Goal: Find specific page/section: Find specific page/section

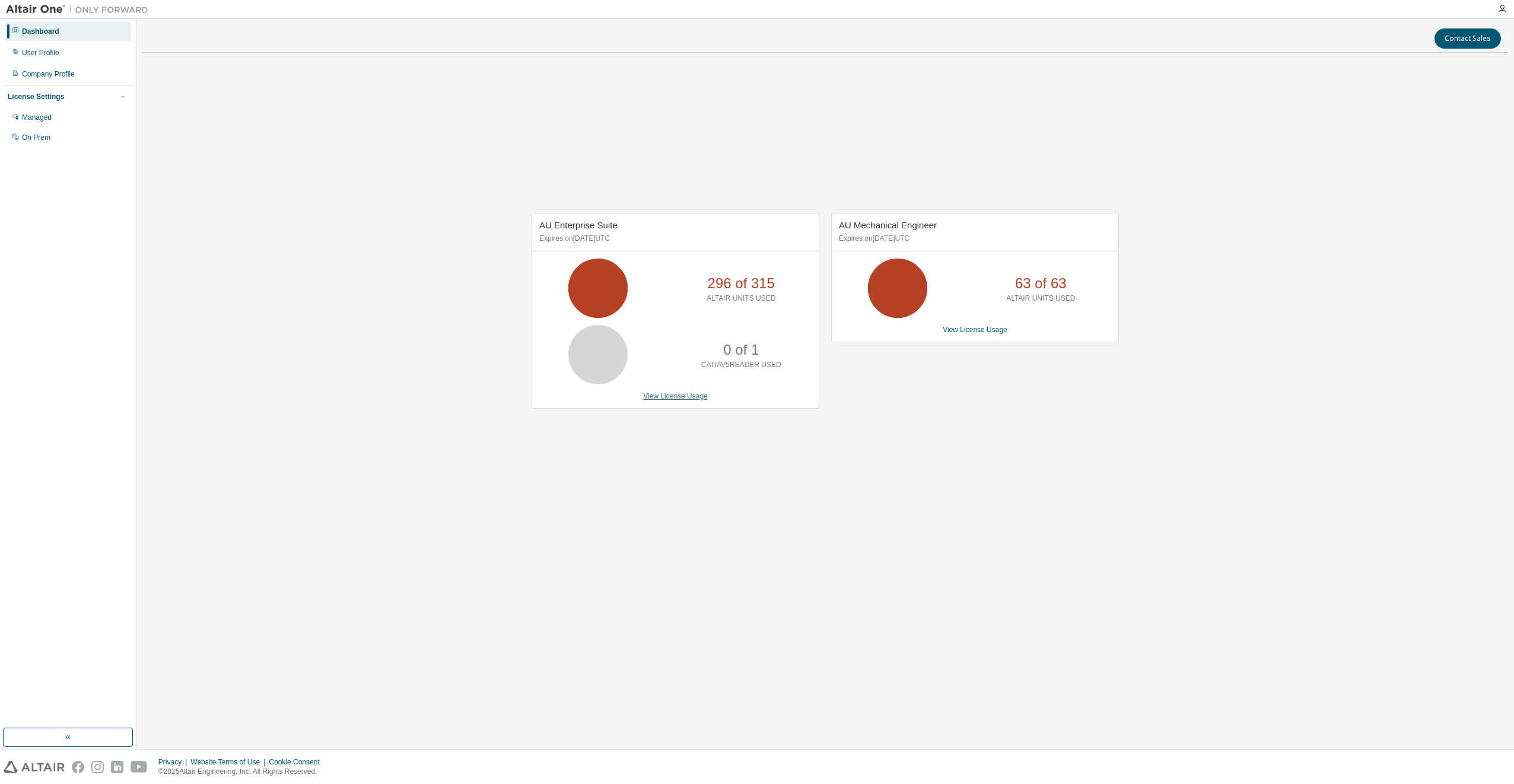
click at [678, 396] on link "View License Usage" at bounding box center [675, 396] width 64 height 8
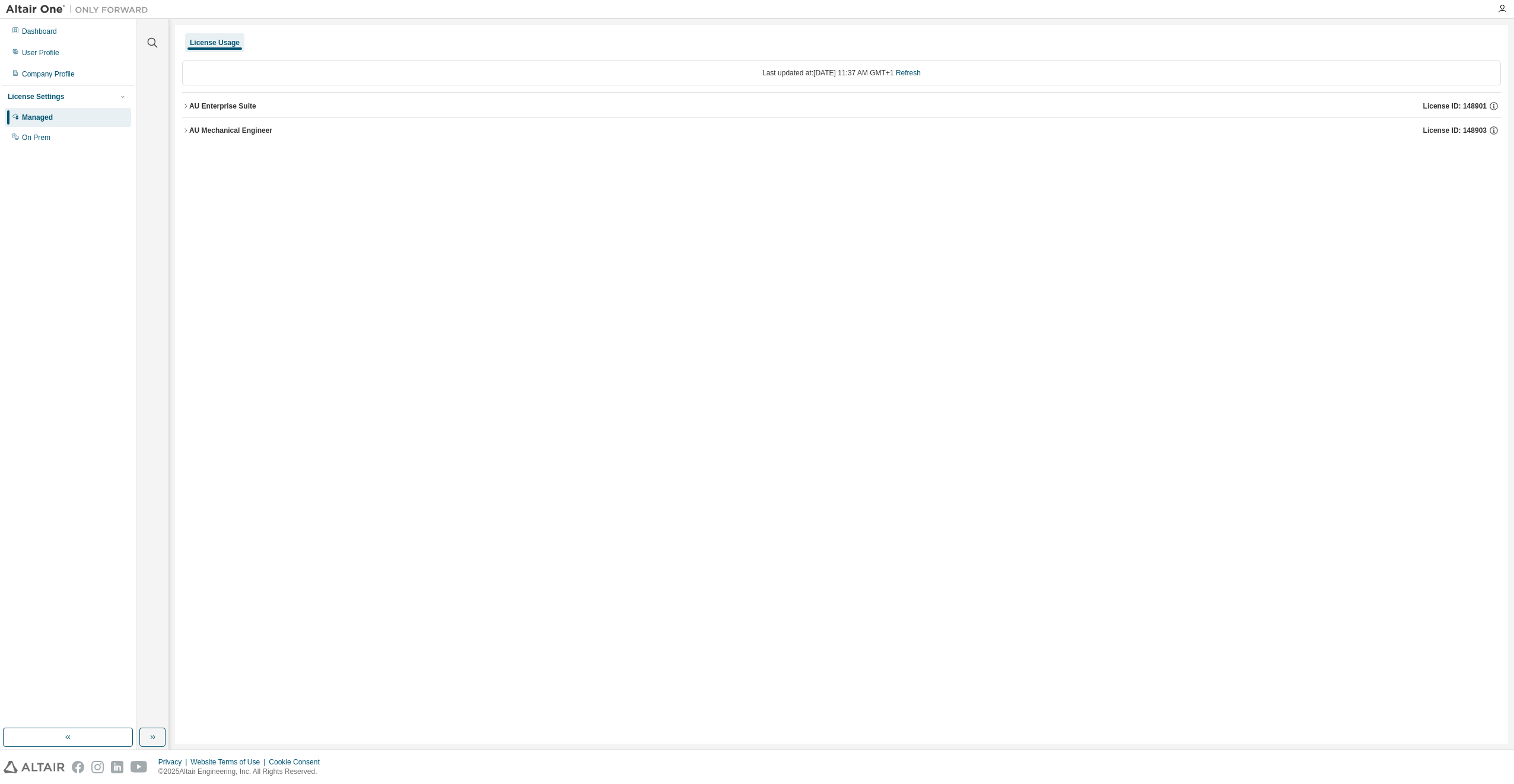
click at [185, 104] on icon "button" at bounding box center [185, 106] width 7 height 7
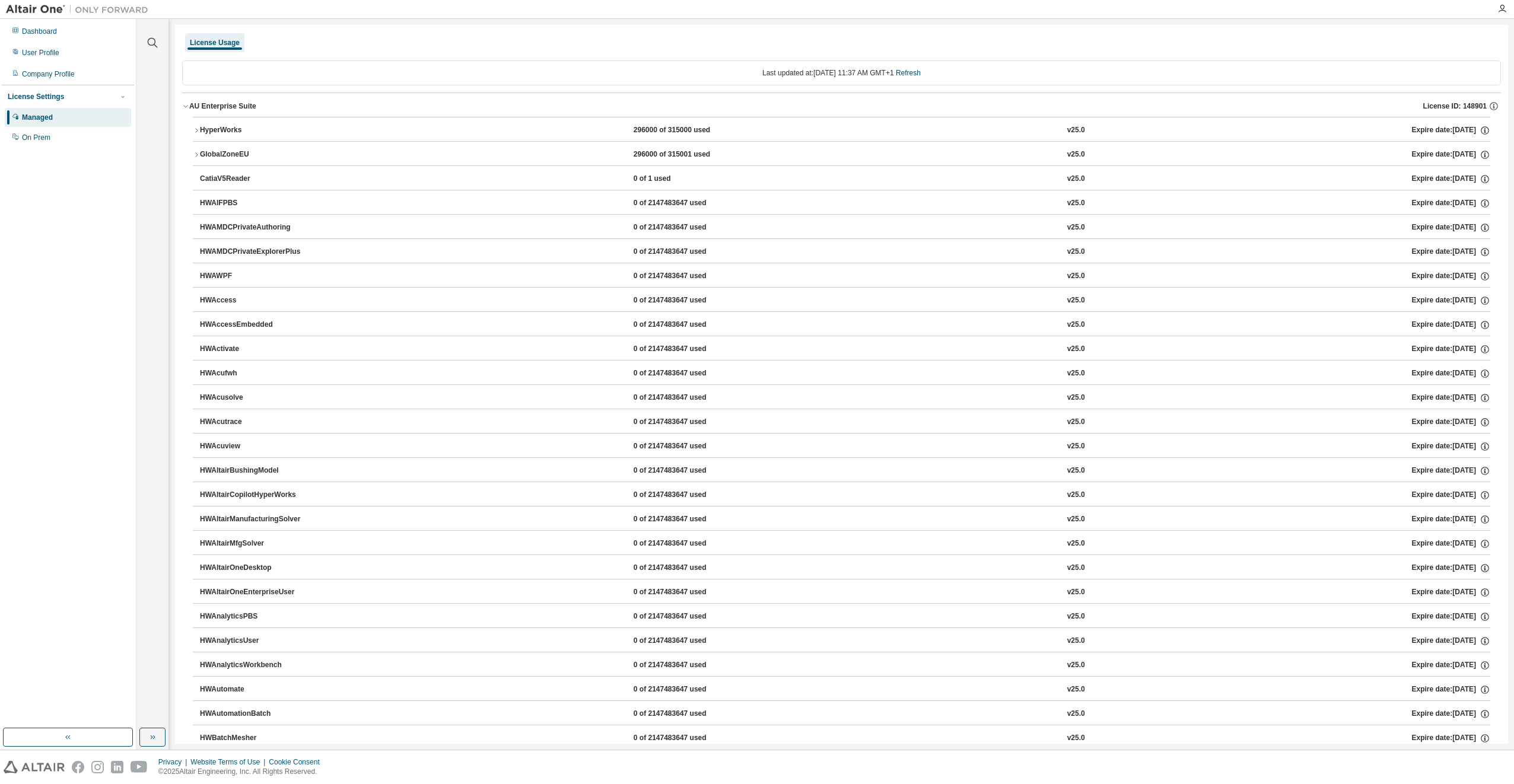
click at [196, 128] on icon "button" at bounding box center [196, 130] width 7 height 7
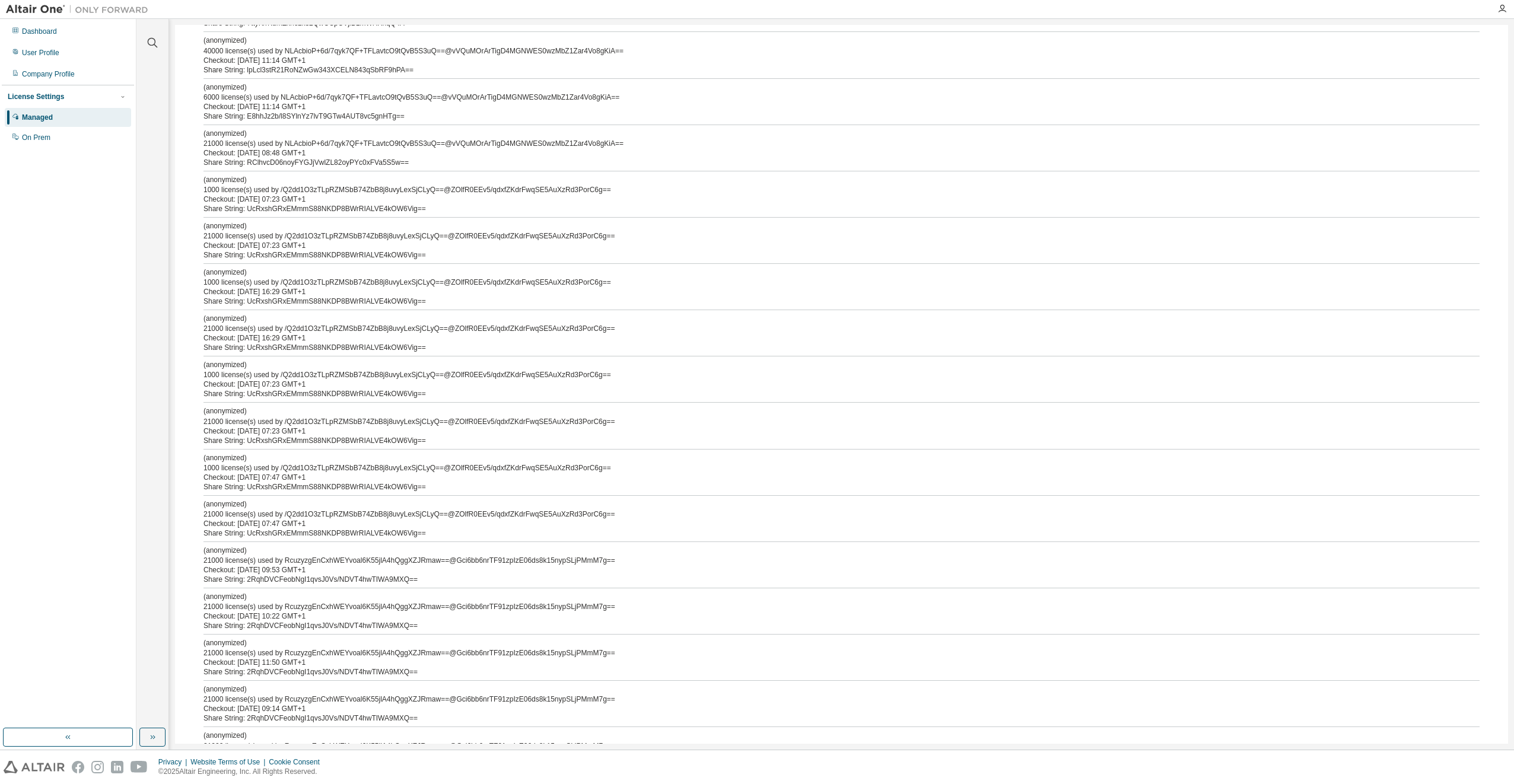
scroll to position [1661, 0]
